Goal: Communication & Community: Participate in discussion

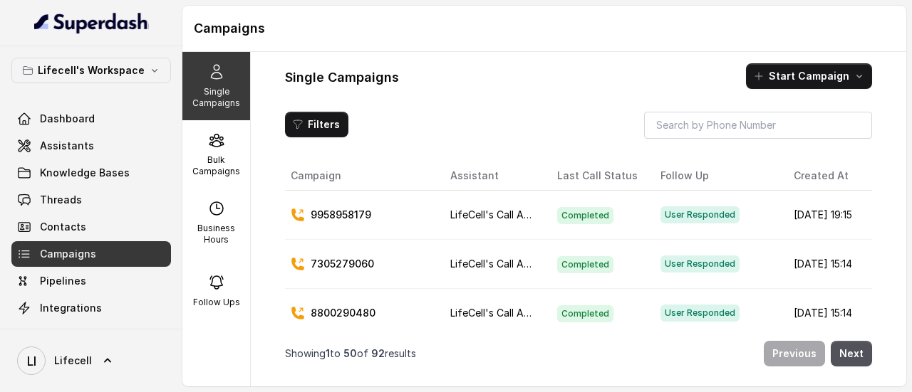
scroll to position [29, 0]
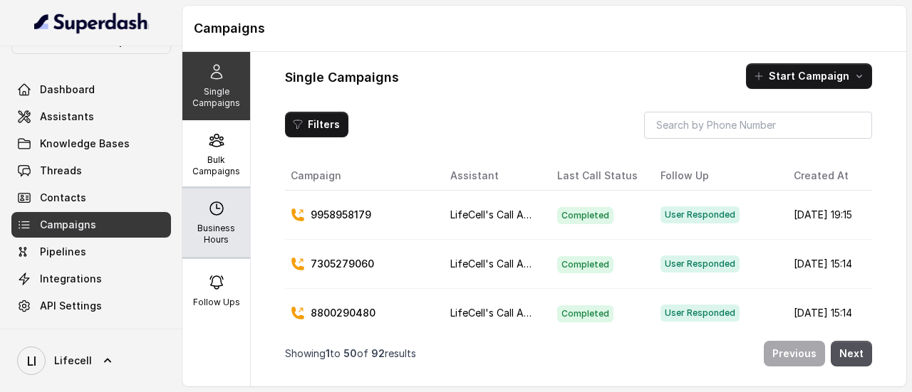
click at [212, 221] on div "Business Hours" at bounding box center [216, 223] width 68 height 68
select select "[GEOGRAPHIC_DATA]/[GEOGRAPHIC_DATA]"
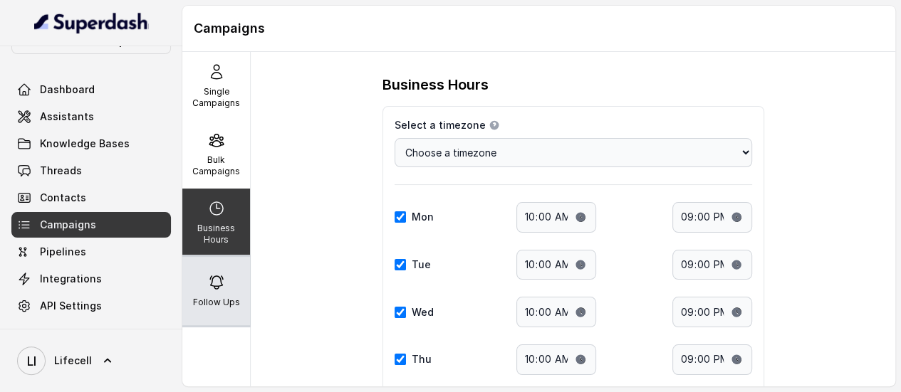
click at [217, 286] on icon at bounding box center [216, 282] width 13 height 13
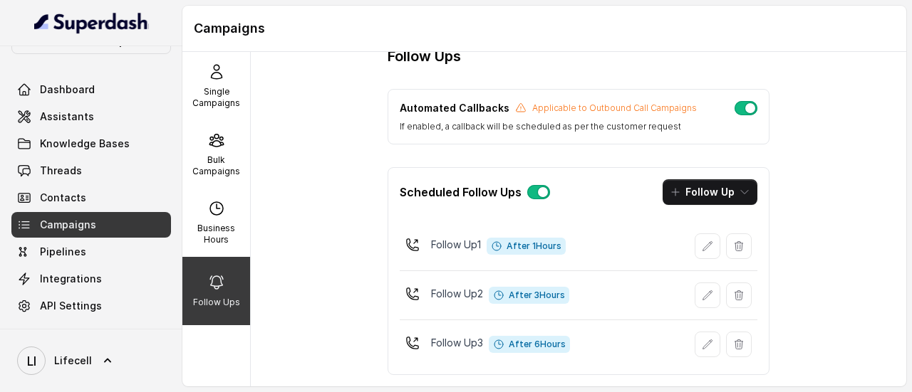
scroll to position [47, 0]
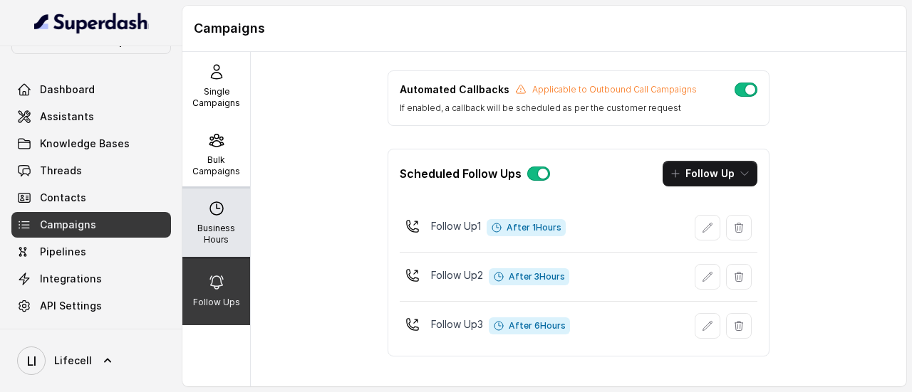
click at [214, 216] on icon at bounding box center [216, 208] width 17 height 17
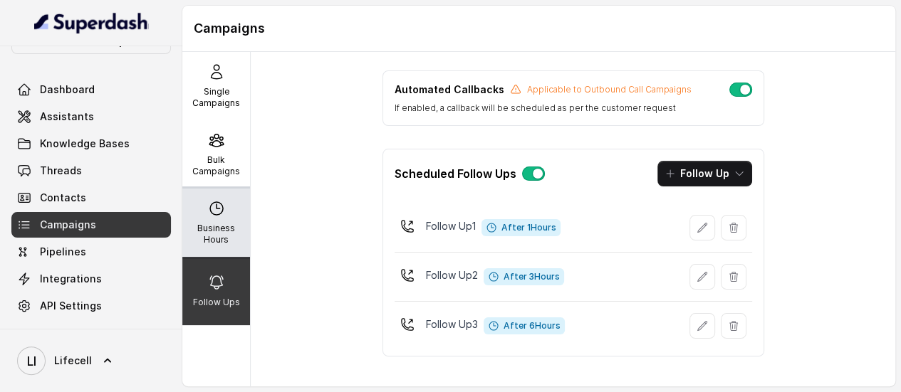
select select "[GEOGRAPHIC_DATA]/[GEOGRAPHIC_DATA]"
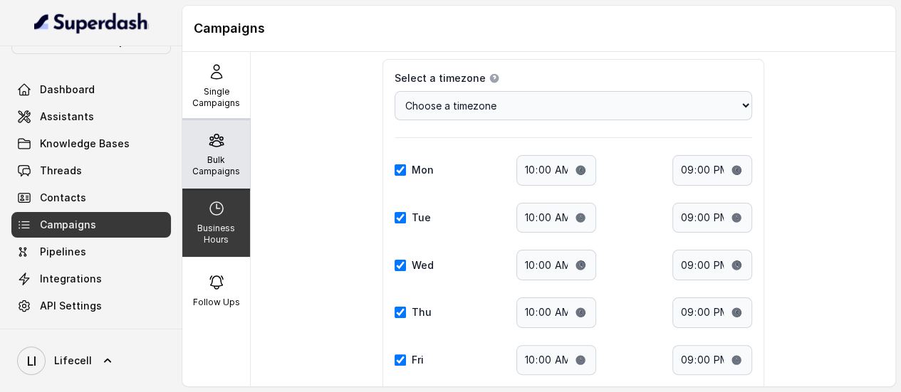
click at [214, 162] on p "Bulk Campaigns" at bounding box center [216, 166] width 56 height 23
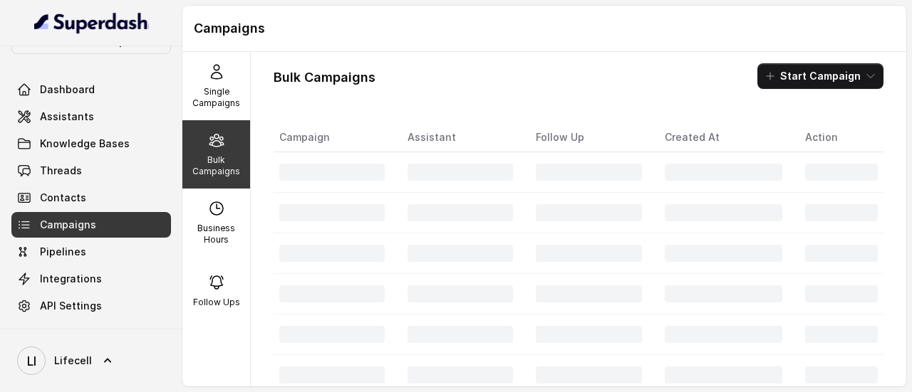
scroll to position [0, 0]
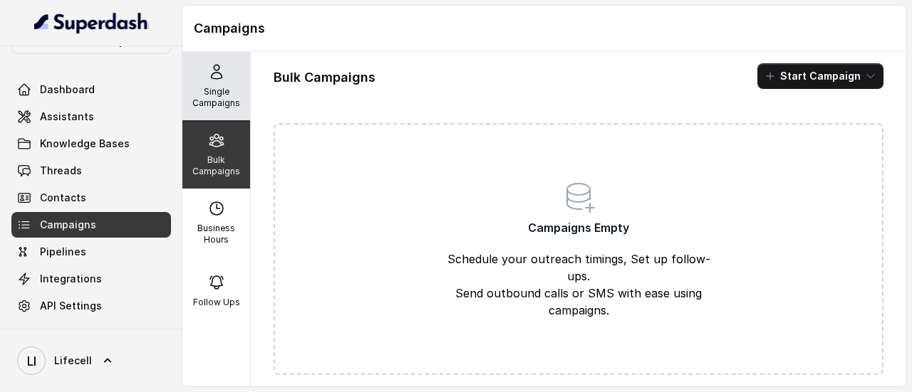
click at [211, 90] on p "Single Campaigns" at bounding box center [216, 97] width 56 height 23
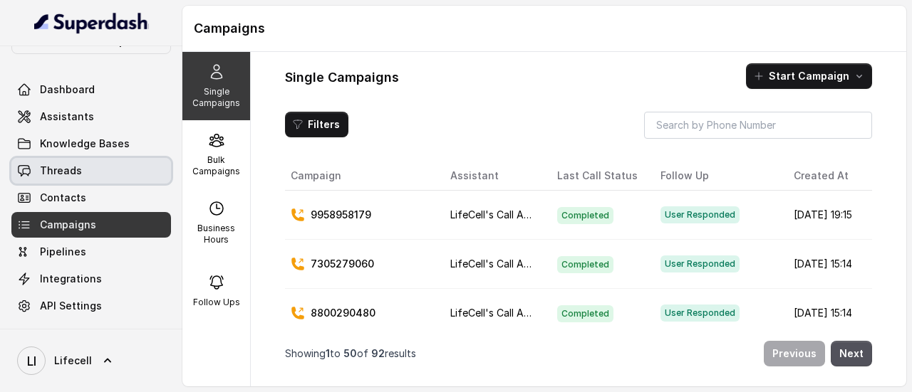
click at [102, 172] on link "Threads" at bounding box center [91, 171] width 160 height 26
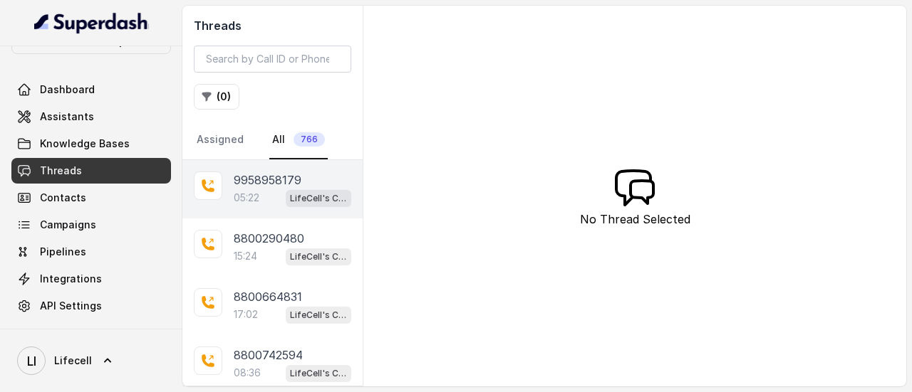
click at [281, 177] on p "9958958179" at bounding box center [268, 180] width 68 height 17
